Goal: Task Accomplishment & Management: Complete application form

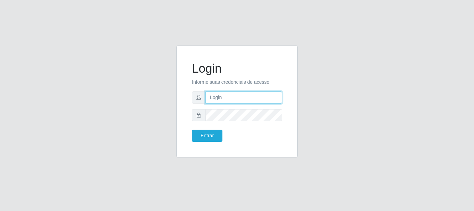
click at [214, 99] on input "text" at bounding box center [243, 97] width 77 height 12
type input "[PERSON_NAME]"
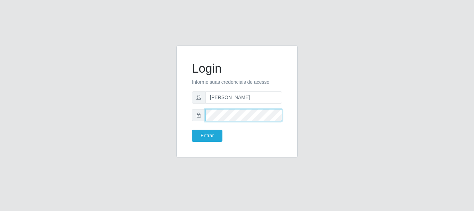
click at [192, 129] on button "Entrar" at bounding box center [207, 135] width 31 height 12
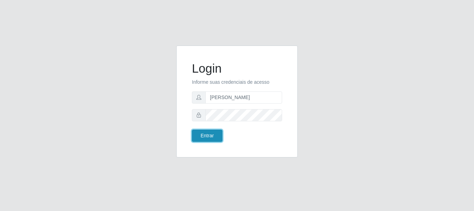
click at [207, 132] on button "Entrar" at bounding box center [207, 135] width 31 height 12
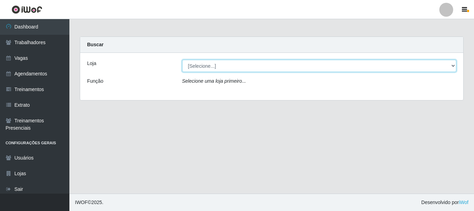
click at [217, 68] on select "[Selecione...] [PERSON_NAME]" at bounding box center [319, 66] width 275 height 12
select select "230"
click at [182, 60] on select "[Selecione...] [PERSON_NAME]" at bounding box center [319, 66] width 275 height 12
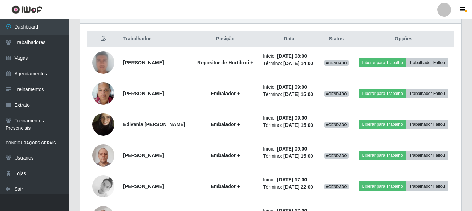
scroll to position [278, 0]
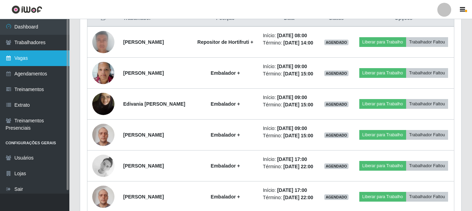
click at [26, 52] on link "Vagas" at bounding box center [34, 58] width 69 height 16
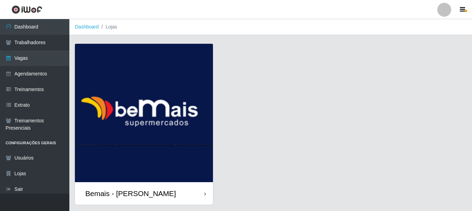
click at [161, 196] on div "Bemais - [PERSON_NAME]" at bounding box center [144, 193] width 138 height 23
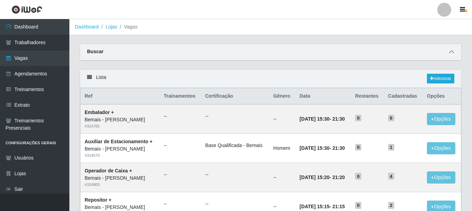
click at [453, 53] on icon at bounding box center [451, 51] width 5 height 5
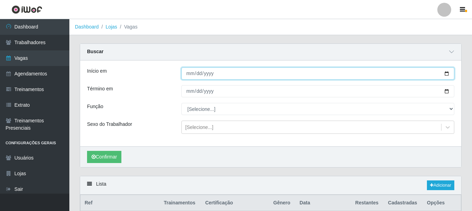
click at [447, 75] on input "Início em" at bounding box center [318, 73] width 273 height 12
type input "[DATE]"
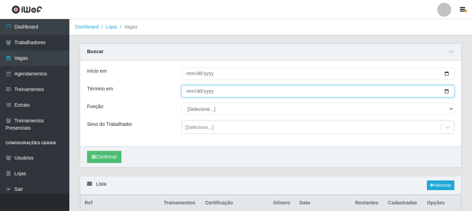
click at [448, 93] on input "Término em" at bounding box center [318, 91] width 273 height 12
type input "2025-08-31"
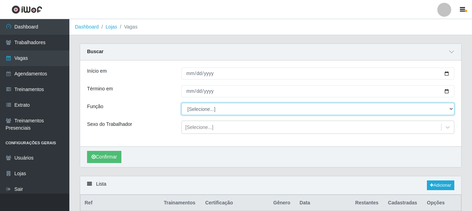
click at [298, 107] on select "[Selecione...] ASG ASG + ASG ++ Auxiliar de Depósito Auxiliar de Depósito + Aux…" at bounding box center [318, 109] width 273 height 12
select select "108"
click at [182, 103] on select "[Selecione...] ASG ASG + ASG ++ Auxiliar de Depósito Auxiliar de Depósito + Aux…" at bounding box center [318, 109] width 273 height 12
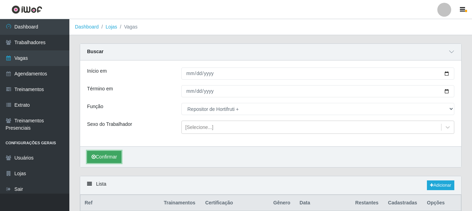
click at [108, 156] on button "Confirmar" at bounding box center [104, 157] width 34 height 12
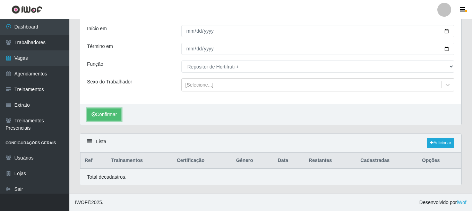
scroll to position [106, 0]
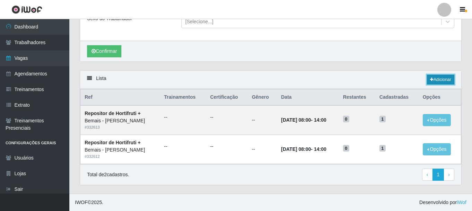
click at [445, 79] on link "Adicionar" at bounding box center [440, 80] width 27 height 10
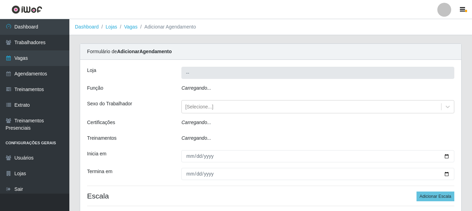
type input "Bemais - [PERSON_NAME]"
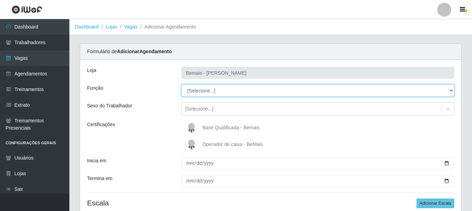
drag, startPoint x: 450, startPoint y: 89, endPoint x: 444, endPoint y: 89, distance: 6.3
click at [450, 89] on select "[Selecione...] ASG ASG + ASG ++ Auxiliar de Depósito Auxiliar de Depósito + Aux…" at bounding box center [318, 90] width 273 height 12
select select "108"
click at [182, 84] on select "[Selecione...] ASG ASG + ASG ++ Auxiliar de Depósito Auxiliar de Depósito + Aux…" at bounding box center [318, 90] width 273 height 12
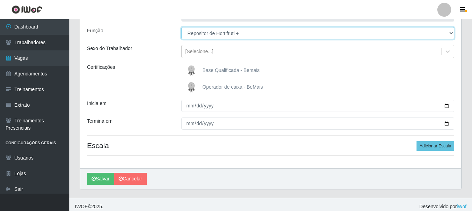
scroll to position [61, 0]
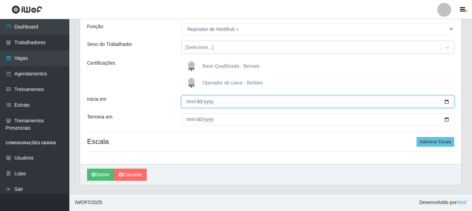
drag, startPoint x: 446, startPoint y: 99, endPoint x: 420, endPoint y: 87, distance: 28.1
click at [446, 100] on input "Inicia em" at bounding box center [318, 101] width 273 height 12
type input "[DATE]"
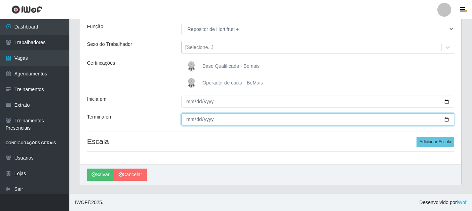
click at [446, 119] on input "Termina em" at bounding box center [318, 119] width 273 height 12
type input "2025-08-31"
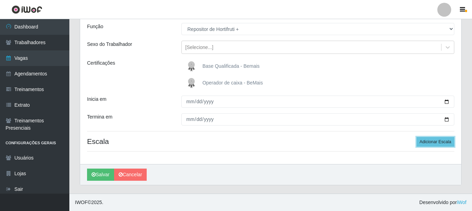
drag, startPoint x: 428, startPoint y: 142, endPoint x: 414, endPoint y: 139, distance: 14.0
click at [427, 142] on button "Adicionar Escala" at bounding box center [436, 142] width 38 height 10
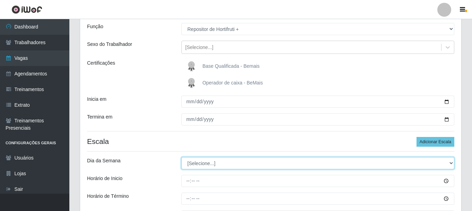
click at [217, 163] on select "[Selecione...] Segunda Terça Quarta Quinta Sexta Sábado Domingo" at bounding box center [318, 163] width 273 height 12
select select "6"
click at [182, 157] on select "[Selecione...] Segunda Terça Quarta Quinta Sexta Sábado Domingo" at bounding box center [318, 163] width 273 height 12
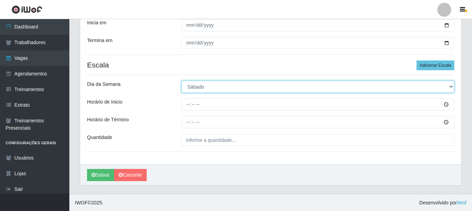
scroll to position [138, 0]
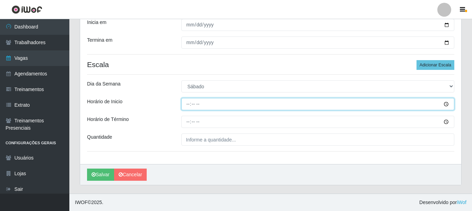
click at [260, 100] on input "Horário de Inicio" at bounding box center [318, 104] width 273 height 12
type input "16:00"
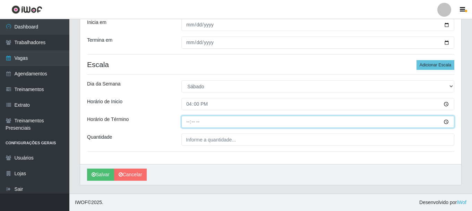
click at [190, 120] on input "Horário de Término" at bounding box center [318, 122] width 273 height 12
type input "22:00"
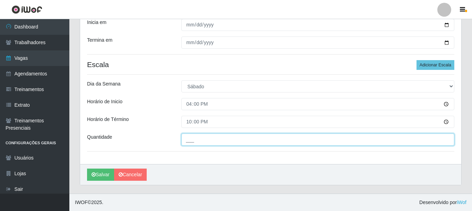
click at [214, 140] on input "___" at bounding box center [318, 139] width 273 height 12
type input "1__"
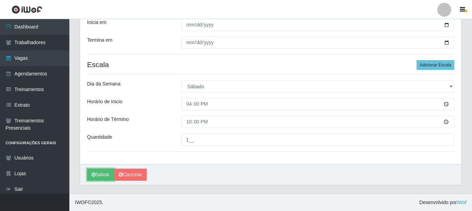
drag, startPoint x: 106, startPoint y: 174, endPoint x: 143, endPoint y: 141, distance: 49.7
click at [106, 174] on button "Salvar" at bounding box center [100, 174] width 27 height 12
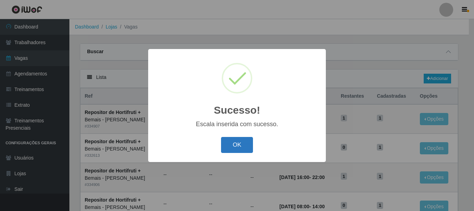
click at [245, 141] on button "OK" at bounding box center [237, 145] width 32 height 16
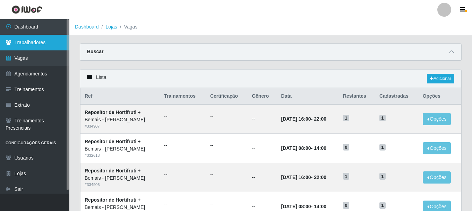
click at [29, 40] on link "Trabalhadores" at bounding box center [34, 43] width 69 height 16
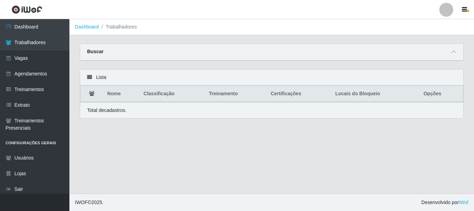
click at [102, 49] on strong "Buscar" at bounding box center [95, 52] width 16 height 6
click at [453, 52] on icon at bounding box center [453, 51] width 5 height 5
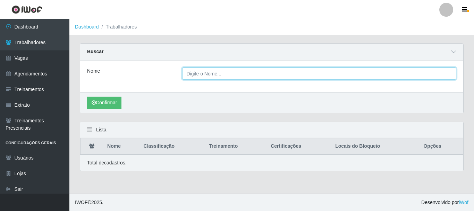
click at [204, 72] on input "Nome" at bounding box center [319, 73] width 275 height 12
type input "mariana"
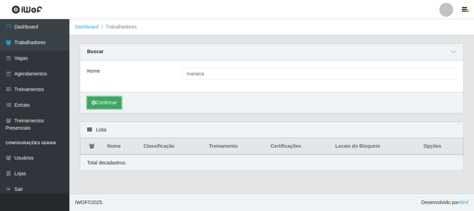
click at [108, 106] on button "Confirmar" at bounding box center [104, 102] width 34 height 12
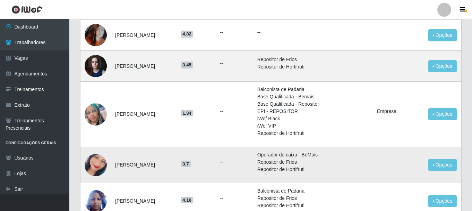
scroll to position [174, 0]
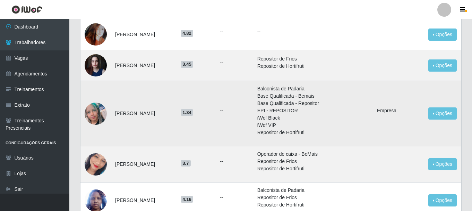
click at [99, 105] on img at bounding box center [96, 113] width 22 height 22
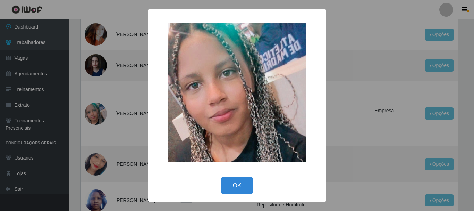
click at [92, 116] on div "× OK Cancel" at bounding box center [237, 105] width 474 height 211
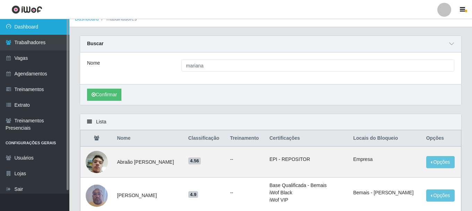
scroll to position [0, 0]
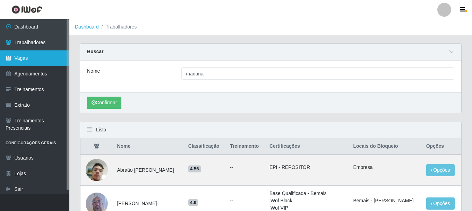
click at [35, 57] on link "Vagas" at bounding box center [34, 58] width 69 height 16
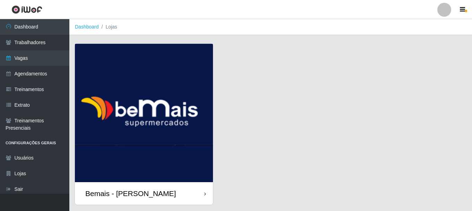
click at [176, 195] on div "Bemais - [PERSON_NAME]" at bounding box center [144, 193] width 138 height 23
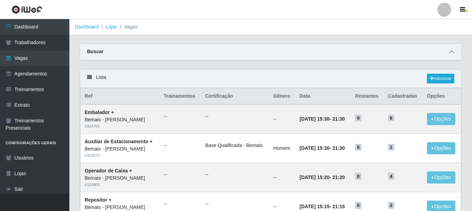
click at [451, 52] on icon at bounding box center [451, 51] width 5 height 5
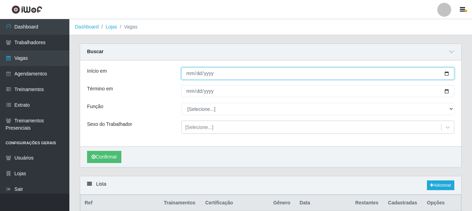
click at [449, 74] on input "Início em" at bounding box center [318, 73] width 273 height 12
type input "[DATE]"
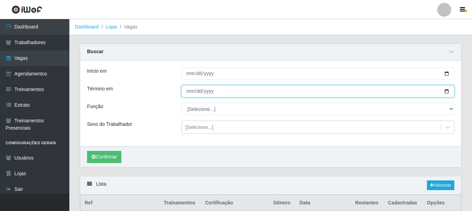
click at [446, 92] on input "Término em" at bounding box center [318, 91] width 273 height 12
type input "2025-08-31"
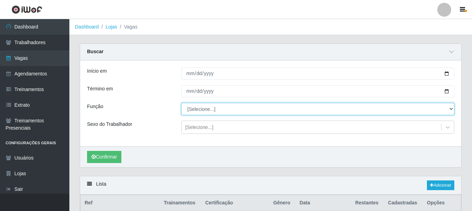
click at [229, 111] on select "[Selecione...] ASG ASG + ASG ++ Auxiliar de Depósito Auxiliar de Depósito + Aux…" at bounding box center [318, 109] width 273 height 12
click at [182, 103] on select "[Selecione...] ASG ASG + ASG ++ Auxiliar de Depósito Auxiliar de Depósito + Aux…" at bounding box center [318, 109] width 273 height 12
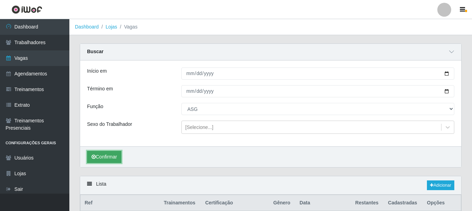
click at [101, 153] on button "Confirmar" at bounding box center [104, 157] width 34 height 12
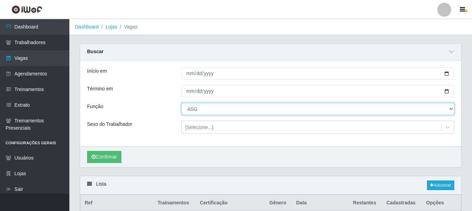
click at [218, 112] on select "[Selecione...] ASG ASG + ASG ++ Auxiliar de Depósito Auxiliar de Depósito + Aux…" at bounding box center [318, 109] width 273 height 12
select select "79"
click at [182, 103] on select "[Selecione...] ASG ASG + ASG ++ Auxiliar de Depósito Auxiliar de Depósito + Aux…" at bounding box center [318, 109] width 273 height 12
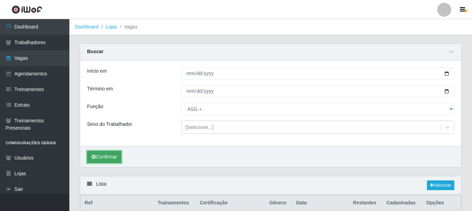
click at [113, 154] on button "Confirmar" at bounding box center [104, 157] width 34 height 12
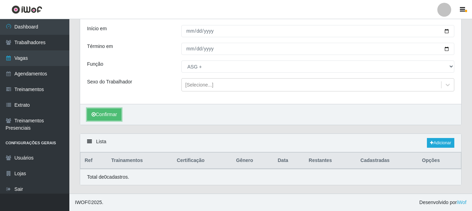
scroll to position [43, 0]
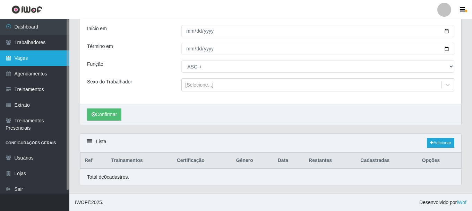
click at [35, 57] on link "Vagas" at bounding box center [34, 58] width 69 height 16
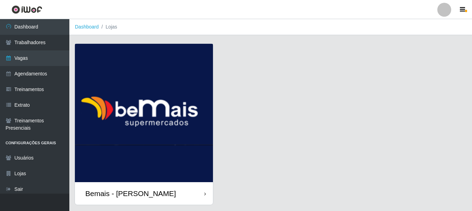
click at [148, 192] on div "Bemais - [PERSON_NAME]" at bounding box center [130, 193] width 91 height 9
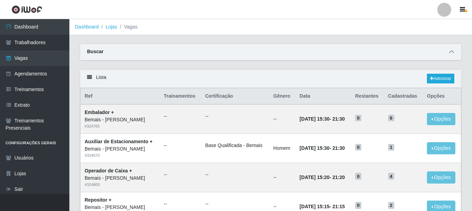
click at [451, 51] on icon at bounding box center [451, 51] width 5 height 5
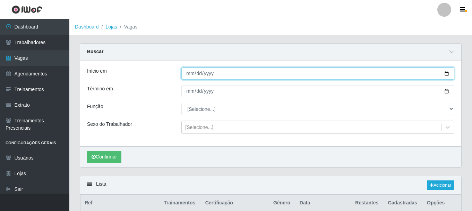
click at [449, 75] on input "Início em" at bounding box center [318, 73] width 273 height 12
type input "2025-08-01"
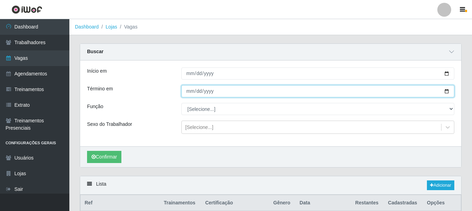
drag, startPoint x: 447, startPoint y: 92, endPoint x: 442, endPoint y: 91, distance: 5.4
click at [446, 92] on input "Término em" at bounding box center [318, 91] width 273 height 12
type input "[DATE]"
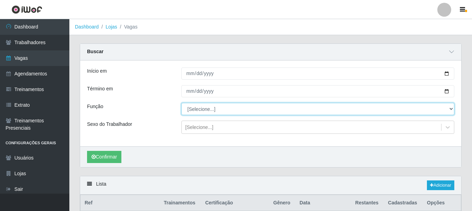
click at [452, 110] on select "[Selecione...] ASG ASG + ASG ++ Auxiliar de Depósito Auxiliar de Depósito + Aux…" at bounding box center [318, 109] width 273 height 12
select select "79"
click at [182, 103] on select "[Selecione...] ASG ASG + ASG ++ Auxiliar de Depósito Auxiliar de Depósito + Aux…" at bounding box center [318, 109] width 273 height 12
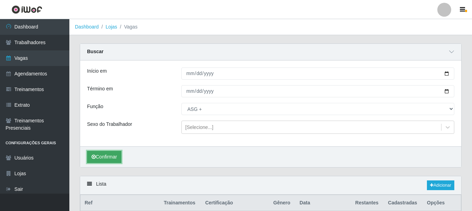
click at [98, 159] on button "Confirmar" at bounding box center [104, 157] width 34 height 12
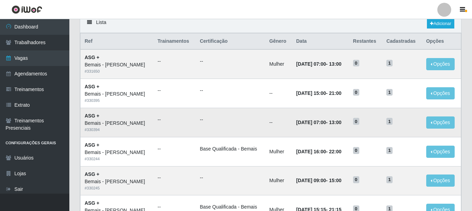
scroll to position [174, 0]
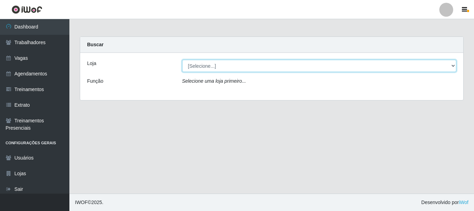
click at [232, 66] on select "[Selecione...] [PERSON_NAME]" at bounding box center [319, 66] width 275 height 12
select select "230"
click at [182, 60] on select "[Selecione...] [PERSON_NAME]" at bounding box center [319, 66] width 275 height 12
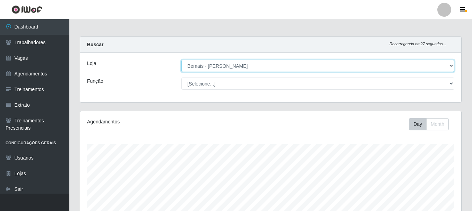
scroll to position [144, 381]
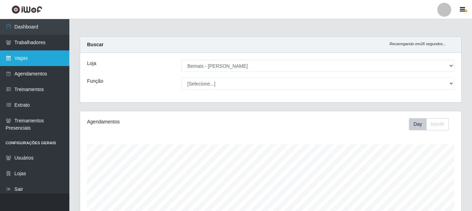
click at [33, 57] on link "Vagas" at bounding box center [34, 58] width 69 height 16
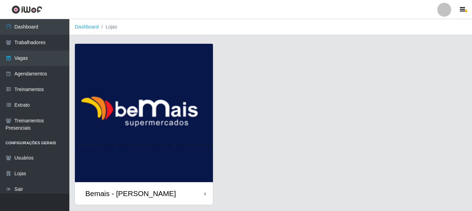
click at [193, 189] on div "Bemais - [PERSON_NAME]" at bounding box center [144, 193] width 138 height 23
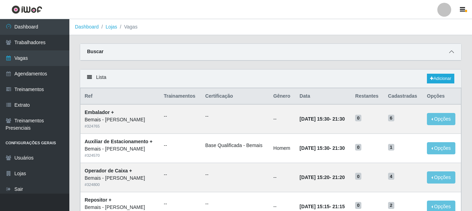
click at [454, 52] on span at bounding box center [452, 52] width 8 height 8
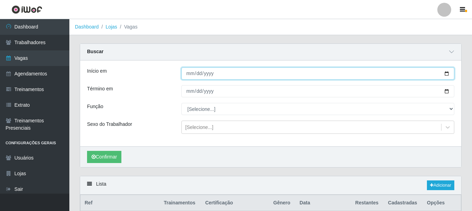
click at [447, 73] on input "Início em" at bounding box center [318, 73] width 273 height 12
type input "[DATE]"
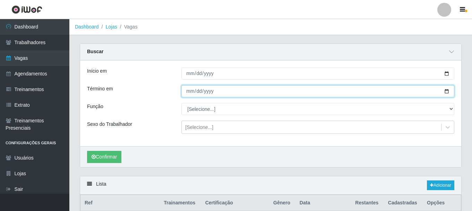
click at [445, 90] on input "Término em" at bounding box center [318, 91] width 273 height 12
type input "[DATE]"
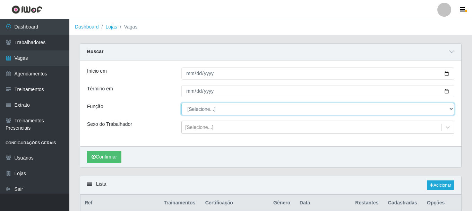
click at [451, 110] on select "[Selecione...] ASG ASG + ASG ++ Auxiliar de Depósito Auxiliar de Depósito + Aux…" at bounding box center [318, 109] width 273 height 12
select select "79"
click at [182, 103] on select "[Selecione...] ASG ASG + ASG ++ Auxiliar de Depósito Auxiliar de Depósito + Aux…" at bounding box center [318, 109] width 273 height 12
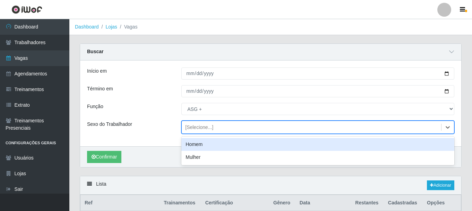
click at [205, 130] on div "[Selecione...]" at bounding box center [199, 127] width 28 height 7
click at [204, 128] on div "[Selecione...]" at bounding box center [199, 127] width 28 height 7
click at [207, 127] on div "[Selecione...]" at bounding box center [199, 127] width 28 height 7
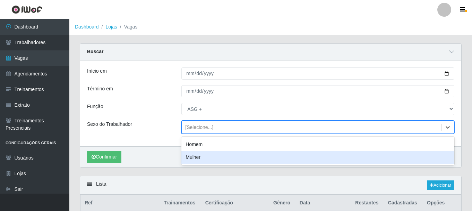
click at [198, 157] on div "Mulher" at bounding box center [318, 157] width 273 height 13
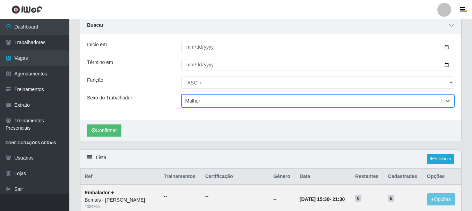
scroll to position [69, 0]
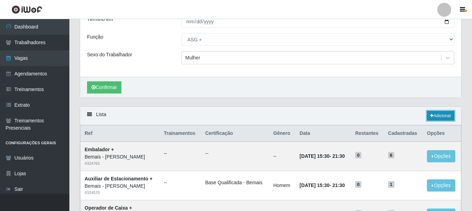
click at [435, 115] on link "Adicionar" at bounding box center [440, 116] width 27 height 10
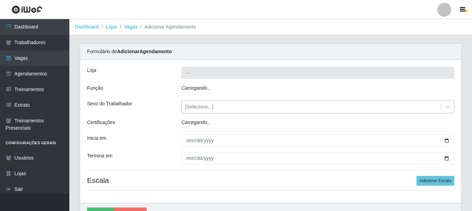
type input "Bemais - [PERSON_NAME]"
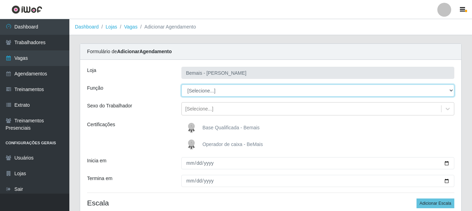
click at [225, 91] on select "[Selecione...] ASG ASG + ASG ++ Auxiliar de Depósito Auxiliar de Depósito + Aux…" at bounding box center [318, 90] width 273 height 12
select select "79"
click at [182, 84] on select "[Selecione...] ASG ASG + ASG ++ Auxiliar de Depósito Auxiliar de Depósito + Aux…" at bounding box center [318, 90] width 273 height 12
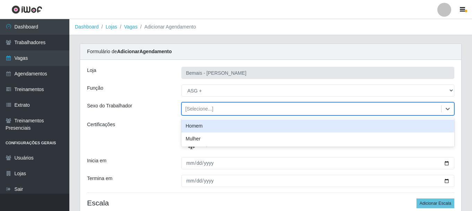
click at [221, 113] on div "[Selecione...]" at bounding box center [312, 108] width 260 height 11
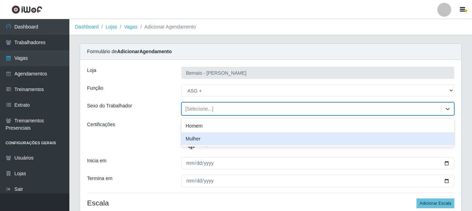
click at [218, 140] on div "Mulher" at bounding box center [318, 138] width 273 height 13
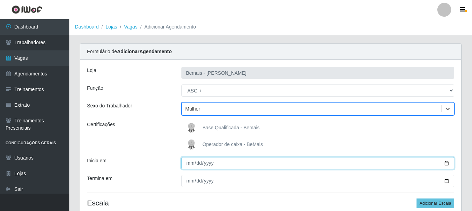
click at [446, 163] on input "Inicia em" at bounding box center [318, 163] width 273 height 12
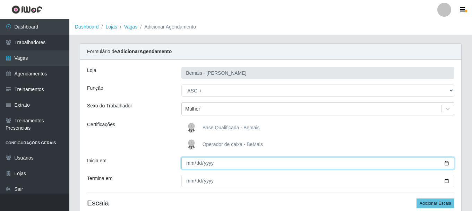
type input "[DATE]"
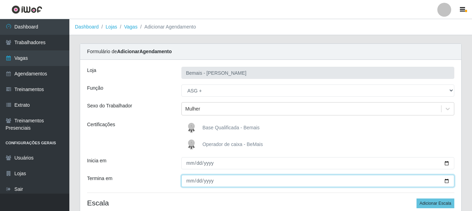
drag, startPoint x: 448, startPoint y: 183, endPoint x: 434, endPoint y: 179, distance: 14.5
click at [447, 183] on input "Termina em" at bounding box center [318, 181] width 273 height 12
type input "[DATE]"
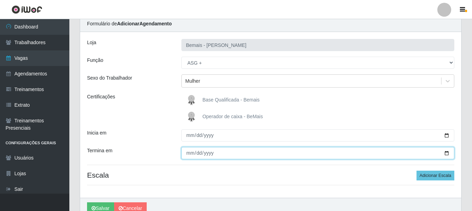
scroll to position [61, 0]
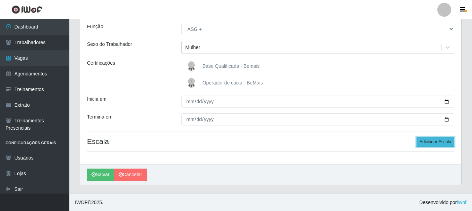
click at [436, 141] on button "Adicionar Escala" at bounding box center [436, 142] width 38 height 10
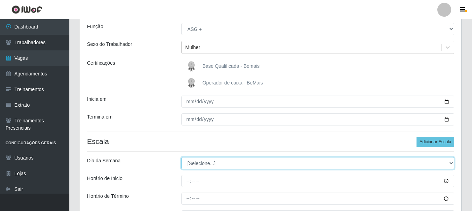
click at [211, 162] on select "[Selecione...] Segunda Terça Quarta Quinta Sexta Sábado Domingo" at bounding box center [318, 163] width 273 height 12
select select "6"
click at [182, 157] on select "[Selecione...] Segunda Terça Quarta Quinta Sexta Sábado Domingo" at bounding box center [318, 163] width 273 height 12
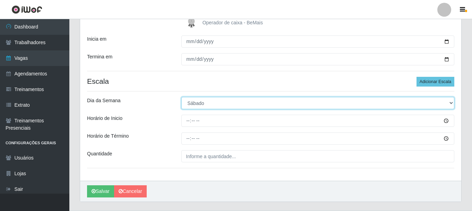
scroll to position [131, 0]
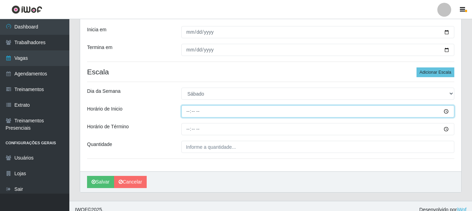
click at [186, 110] on input "Horário de Inicio" at bounding box center [318, 111] width 273 height 12
type input "10:00"
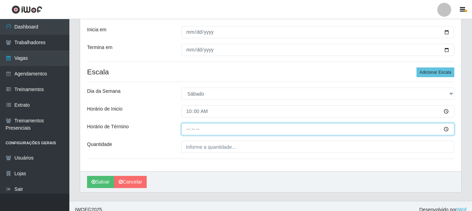
click at [186, 130] on input "Horário de Término" at bounding box center [318, 129] width 273 height 12
type input "16:00"
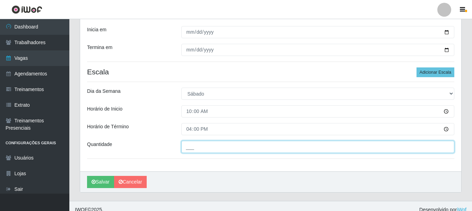
click at [196, 146] on input "___" at bounding box center [318, 147] width 273 height 12
type input "1__"
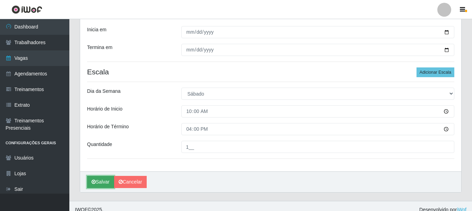
click at [102, 183] on button "Salvar" at bounding box center [100, 182] width 27 height 12
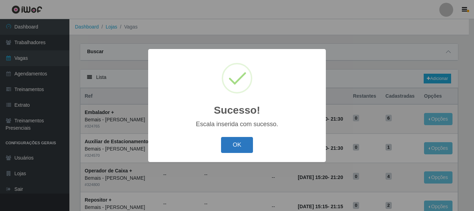
click at [231, 143] on button "OK" at bounding box center [237, 145] width 32 height 16
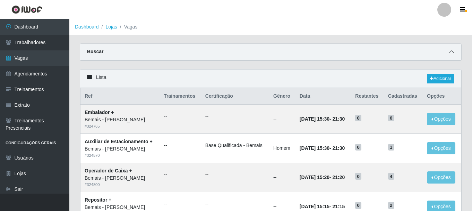
click at [448, 50] on div "Buscar" at bounding box center [270, 52] width 381 height 17
click at [451, 53] on icon at bounding box center [451, 51] width 5 height 5
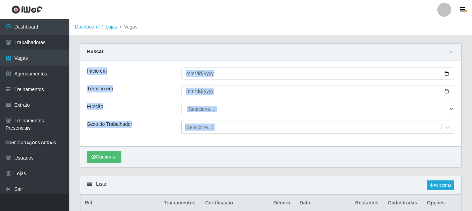
click at [153, 106] on div "Função" at bounding box center [129, 109] width 94 height 12
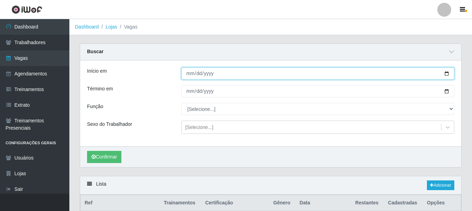
click at [446, 75] on input "Início em" at bounding box center [318, 73] width 273 height 12
type input "[DATE]"
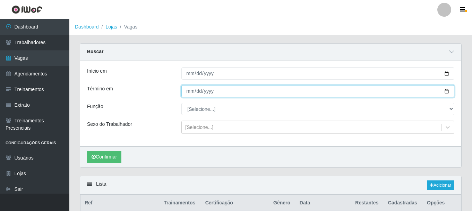
click at [447, 91] on input "Término em" at bounding box center [318, 91] width 273 height 12
type input "[DATE]"
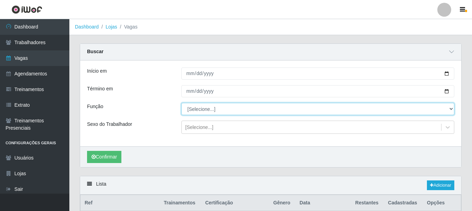
drag, startPoint x: 452, startPoint y: 107, endPoint x: 448, endPoint y: 107, distance: 4.2
click at [451, 107] on select "[Selecione...] ASG ASG + ASG ++ Auxiliar de Depósito Auxiliar de Depósito + Aux…" at bounding box center [318, 109] width 273 height 12
select select "79"
click at [182, 103] on select "[Selecione...] ASG ASG + ASG ++ Auxiliar de Depósito Auxiliar de Depósito + Aux…" at bounding box center [318, 109] width 273 height 12
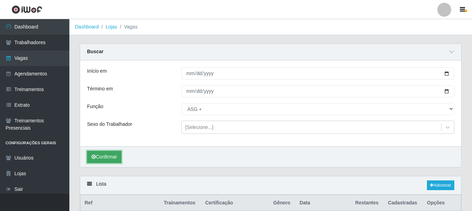
click at [103, 155] on button "Confirmar" at bounding box center [104, 157] width 34 height 12
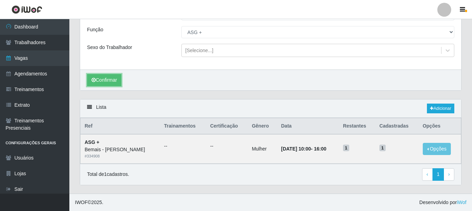
scroll to position [77, 0]
